Goal: Task Accomplishment & Management: Manage account settings

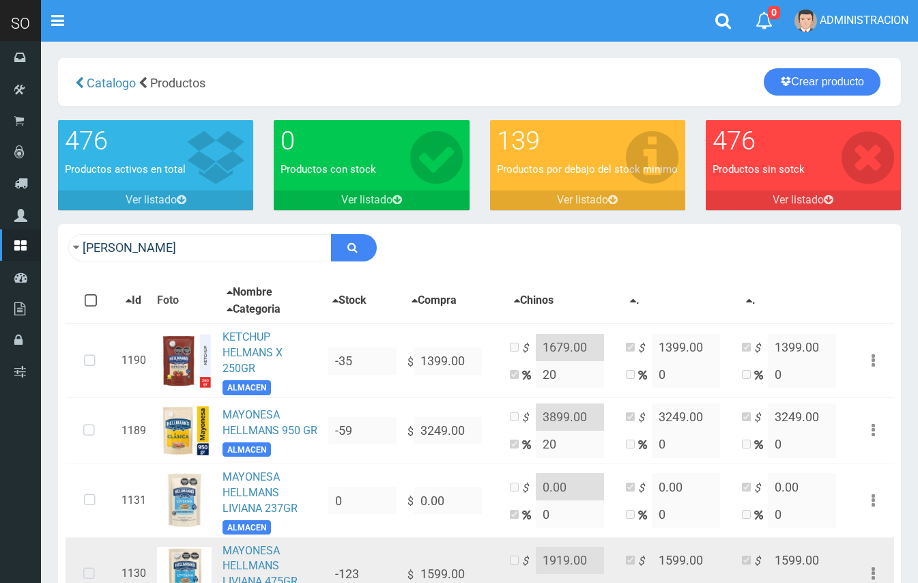
scroll to position [225, 0]
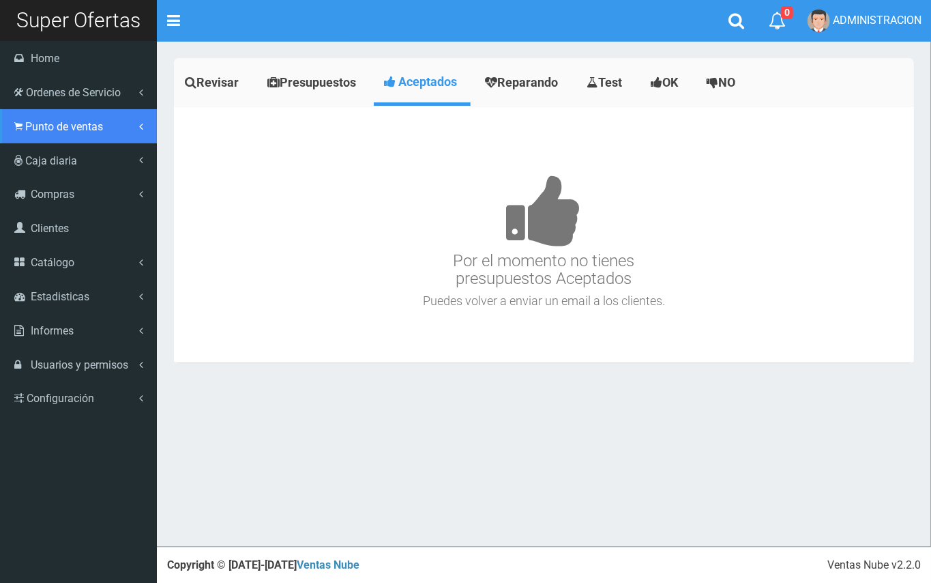
click at [18, 130] on icon at bounding box center [18, 126] width 8 height 13
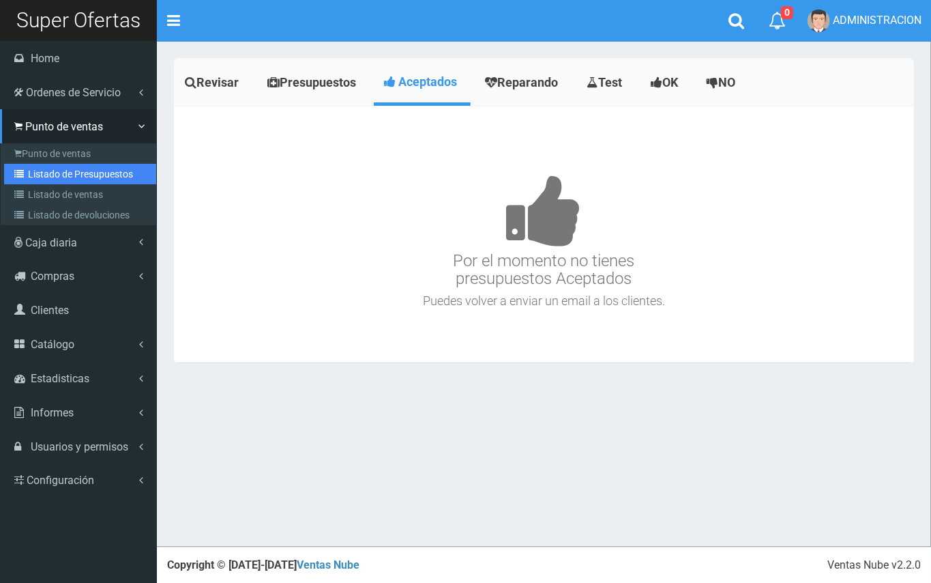
click at [74, 171] on link "Listado de Presupuestos" at bounding box center [80, 174] width 152 height 20
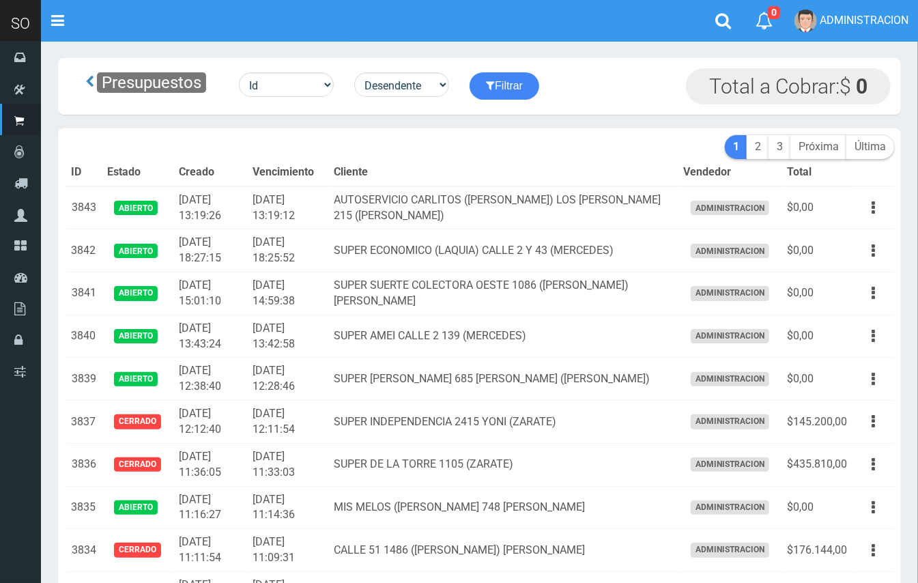
scroll to position [108, 0]
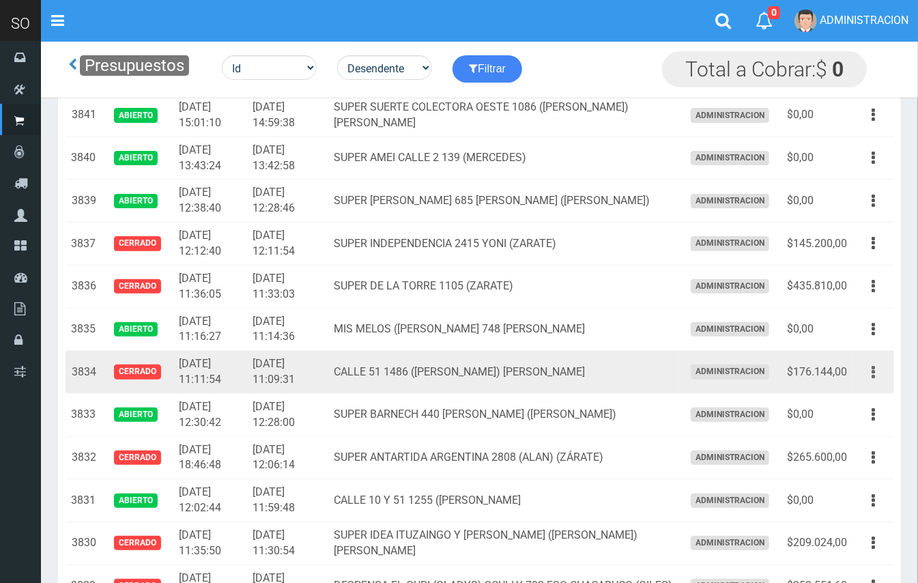
click at [879, 371] on button "button" at bounding box center [873, 372] width 31 height 24
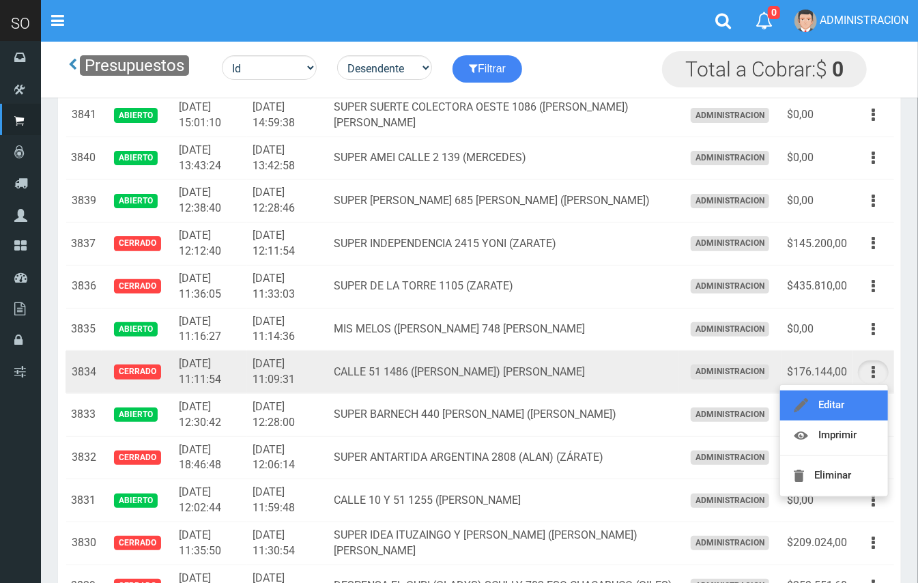
click at [844, 393] on link "Editar" at bounding box center [834, 405] width 108 height 30
